Goal: Task Accomplishment & Management: Use online tool/utility

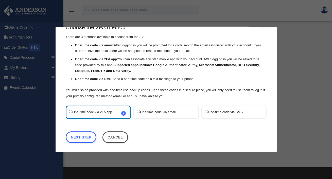
scroll to position [14, 0]
click at [80, 137] on link "Next Step" at bounding box center [81, 137] width 31 height 12
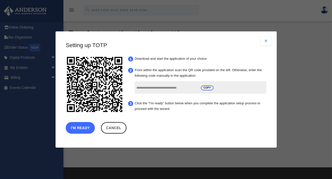
click at [80, 129] on button "I'm Ready" at bounding box center [80, 128] width 29 height 12
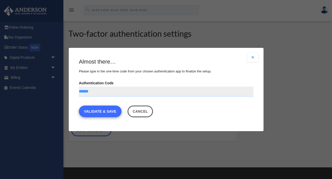
type input "******"
click at [101, 110] on link "Validate & Save" at bounding box center [100, 112] width 43 height 12
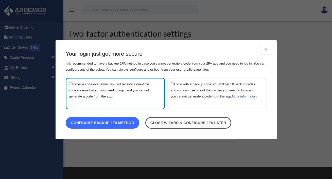
click at [114, 126] on link "Configure backup 2FA method" at bounding box center [102, 123] width 73 height 12
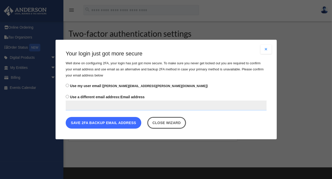
click at [110, 124] on button "Save 2FA backup email address" at bounding box center [104, 123] width 76 height 12
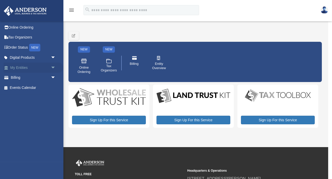
click at [53, 68] on span "arrow_drop_down" at bounding box center [56, 68] width 10 height 10
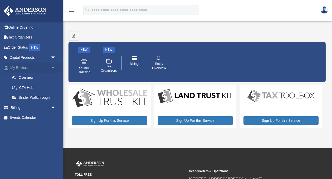
click at [12, 69] on link "My Entities arrow_drop_up" at bounding box center [34, 68] width 60 height 10
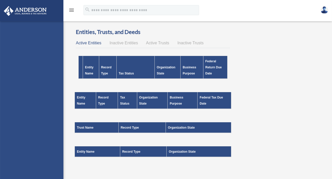
click at [17, 37] on div "webb.hall@gmail.com Sign Out webb.hall@gmail.com Online Ordering Tax Organizers…" at bounding box center [31, 110] width 63 height 179
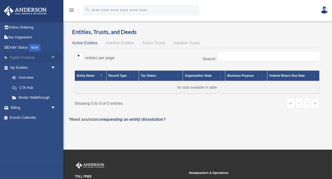
click at [14, 55] on link "Digital Products arrow_drop_down" at bounding box center [34, 58] width 60 height 10
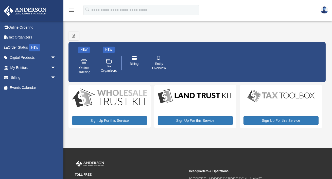
click at [26, 13] on img at bounding box center [25, 11] width 46 height 10
click at [74, 9] on icon "menu" at bounding box center [71, 10] width 6 height 6
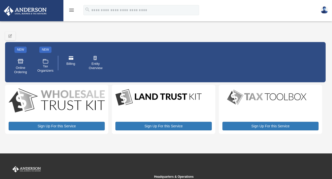
click at [74, 9] on icon "menu" at bounding box center [71, 10] width 6 height 6
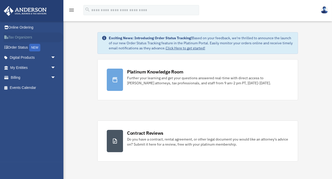
click at [20, 38] on link "Tax Organizers" at bounding box center [34, 37] width 60 height 10
click at [26, 68] on link "My Entities arrow_drop_down" at bounding box center [34, 68] width 60 height 10
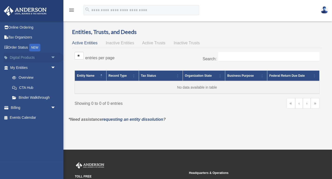
click at [52, 57] on span "arrow_drop_down" at bounding box center [56, 58] width 10 height 10
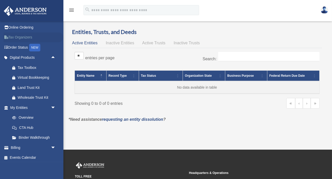
click at [21, 36] on link "Tax Organizers" at bounding box center [34, 37] width 60 height 10
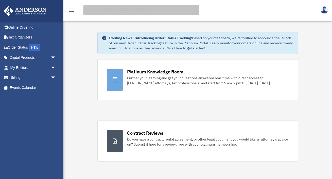
click at [167, 11] on input "search" at bounding box center [141, 10] width 116 height 10
type input "***"
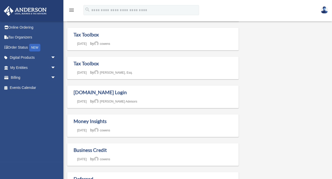
scroll to position [91, 0]
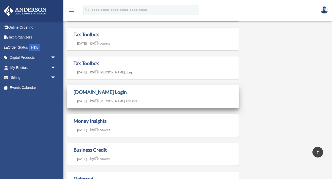
click at [83, 92] on link "Box.com Login" at bounding box center [99, 92] width 53 height 6
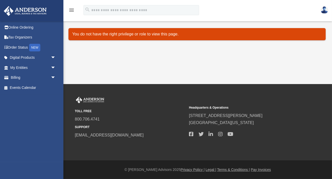
click at [324, 12] on img at bounding box center [324, 9] width 8 height 7
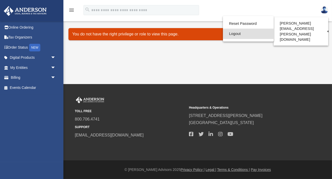
click at [231, 35] on link "Logout" at bounding box center [248, 34] width 51 height 10
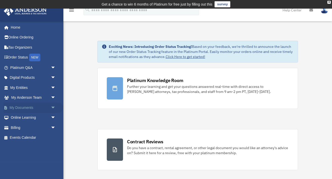
click at [33, 106] on link "My Documents arrow_drop_down" at bounding box center [34, 108] width 60 height 10
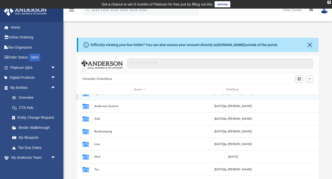
scroll to position [9, 0]
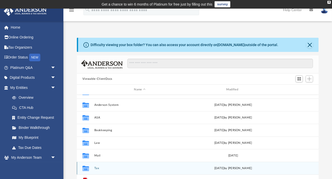
click at [85, 167] on icon "grid" at bounding box center [85, 169] width 7 height 4
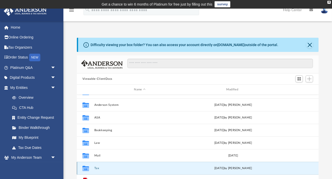
click at [97, 169] on button "Tax" at bounding box center [139, 168] width 91 height 3
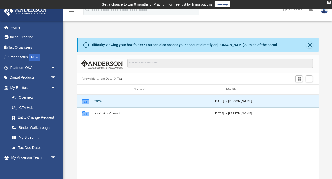
click at [98, 101] on button "2024" at bounding box center [139, 101] width 91 height 3
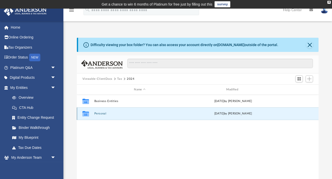
click at [98, 114] on button "Personal" at bounding box center [139, 113] width 91 height 3
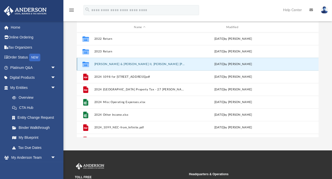
click at [100, 63] on button "Hall, Conni L. & Hall II, Webester W." at bounding box center [139, 64] width 91 height 3
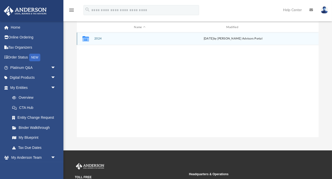
click at [97, 38] on button "2024" at bounding box center [139, 38] width 91 height 3
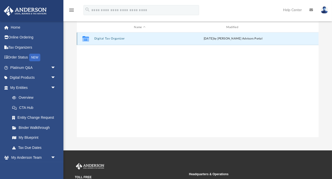
click at [102, 38] on button "Digital Tax Organizer" at bounding box center [139, 38] width 91 height 3
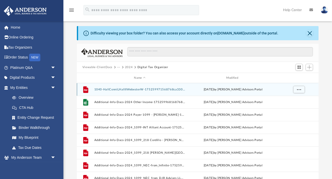
scroll to position [12, 0]
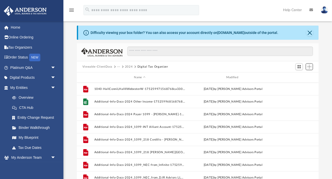
click at [309, 67] on span "Add" at bounding box center [309, 67] width 4 height 4
click at [299, 78] on li "Upload" at bounding box center [302, 76] width 16 height 5
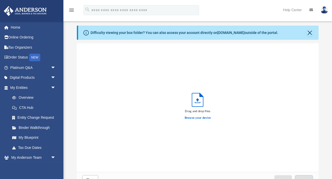
scroll to position [128, 241]
click at [194, 119] on label "Browse your device" at bounding box center [197, 118] width 26 height 5
click at [0, 0] on input "Browse your device" at bounding box center [0, 0] width 0 height 0
click at [206, 118] on label "Browse your device" at bounding box center [197, 118] width 26 height 5
click at [0, 0] on input "Browse your device" at bounding box center [0, 0] width 0 height 0
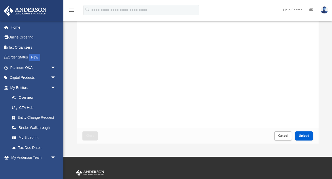
scroll to position [55, 0]
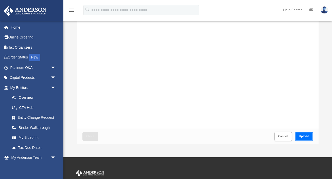
click at [307, 136] on span "Upload" at bounding box center [304, 136] width 11 height 3
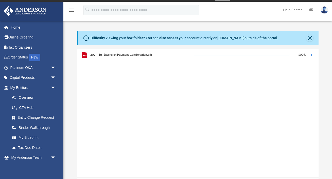
scroll to position [0, 0]
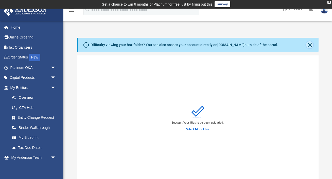
click at [309, 46] on button "Close" at bounding box center [309, 44] width 7 height 7
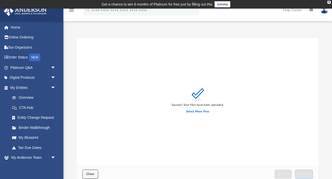
click at [90, 175] on span "Close" at bounding box center [90, 174] width 8 height 3
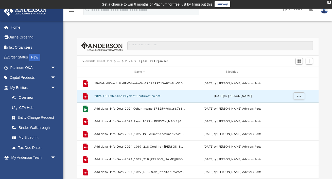
click at [130, 95] on button "2024 IRS Extension Payment Confirmation.pdf" at bounding box center [139, 96] width 91 height 3
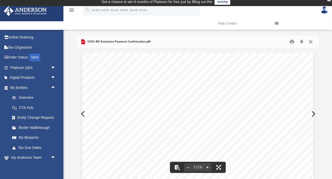
click at [311, 41] on button "Close" at bounding box center [310, 42] width 9 height 8
